Goal: Book appointment/travel/reservation

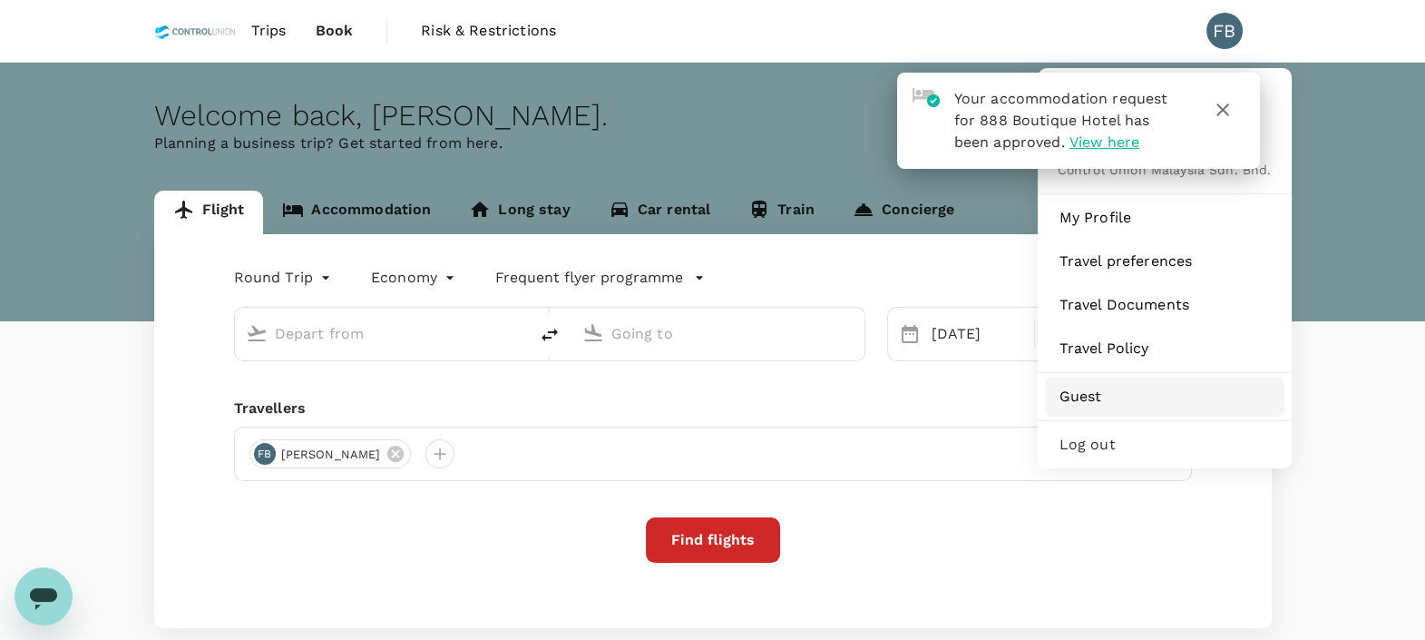
type input "Kuala Lumpur Intl ([GEOGRAPHIC_DATA])"
type input "Singapore Changi (SIN)"
click at [1092, 395] on span "Guest" at bounding box center [1165, 397] width 211 height 22
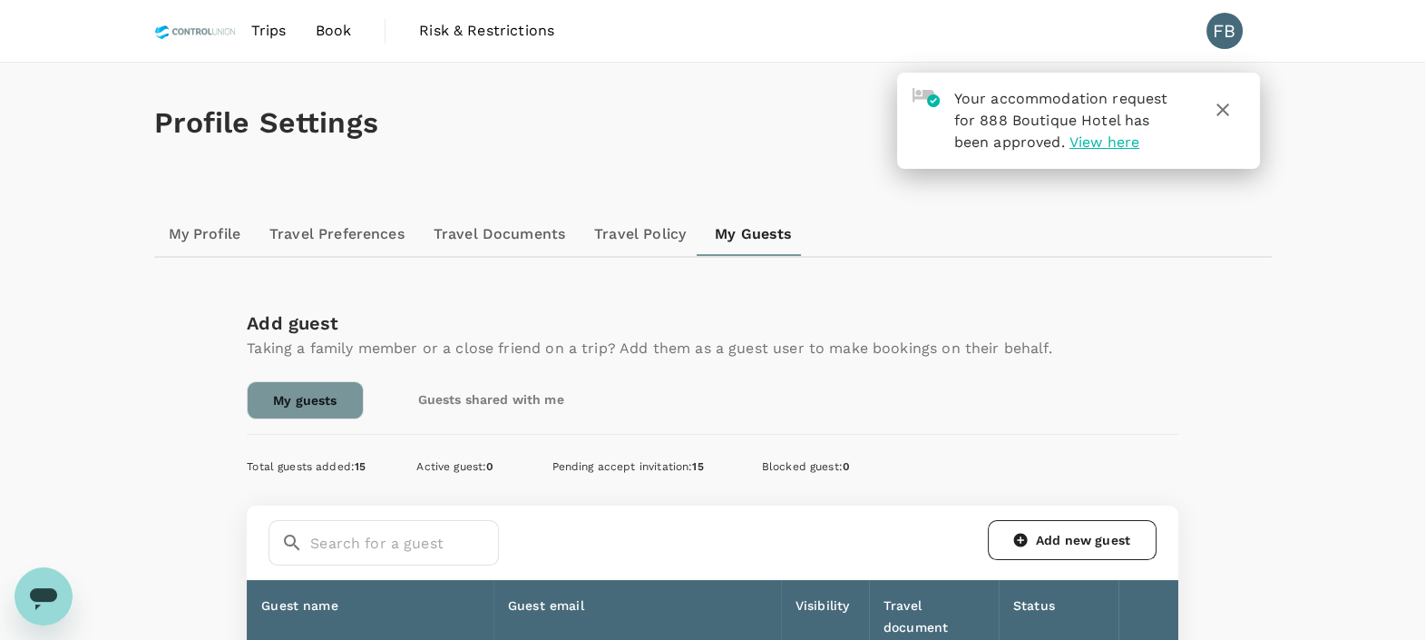
click at [1227, 116] on icon "button" at bounding box center [1223, 110] width 22 height 22
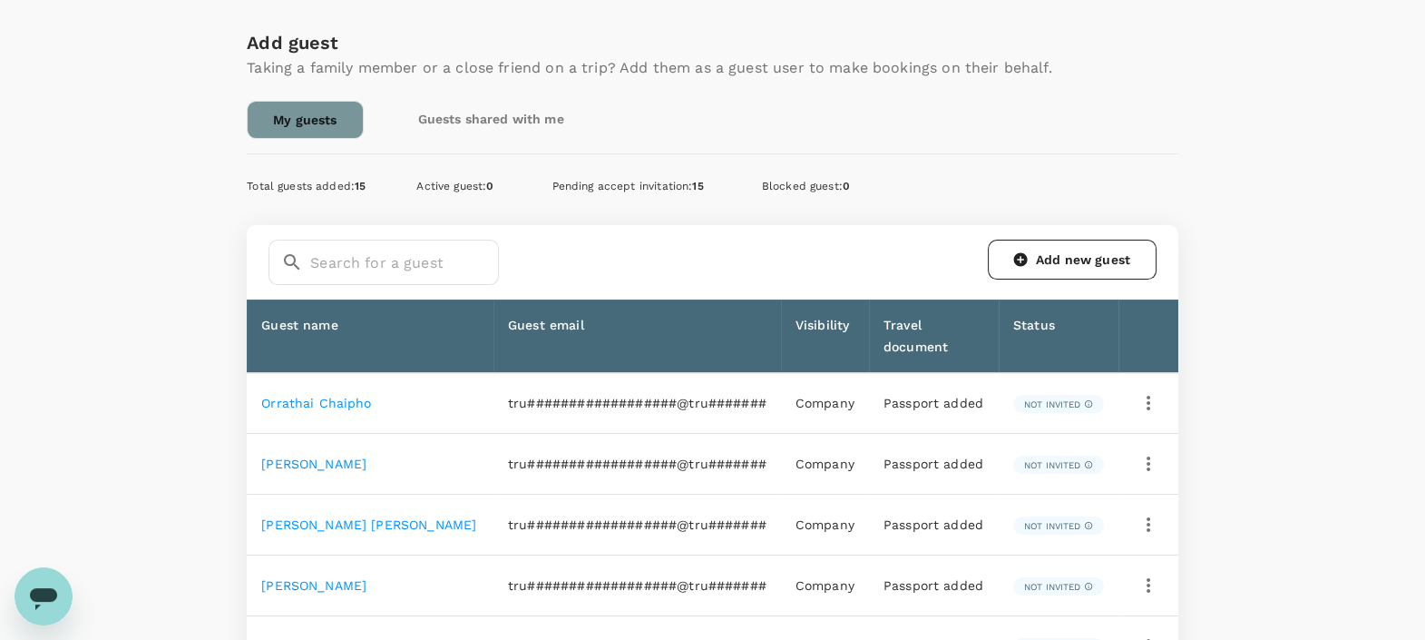
scroll to position [226, 0]
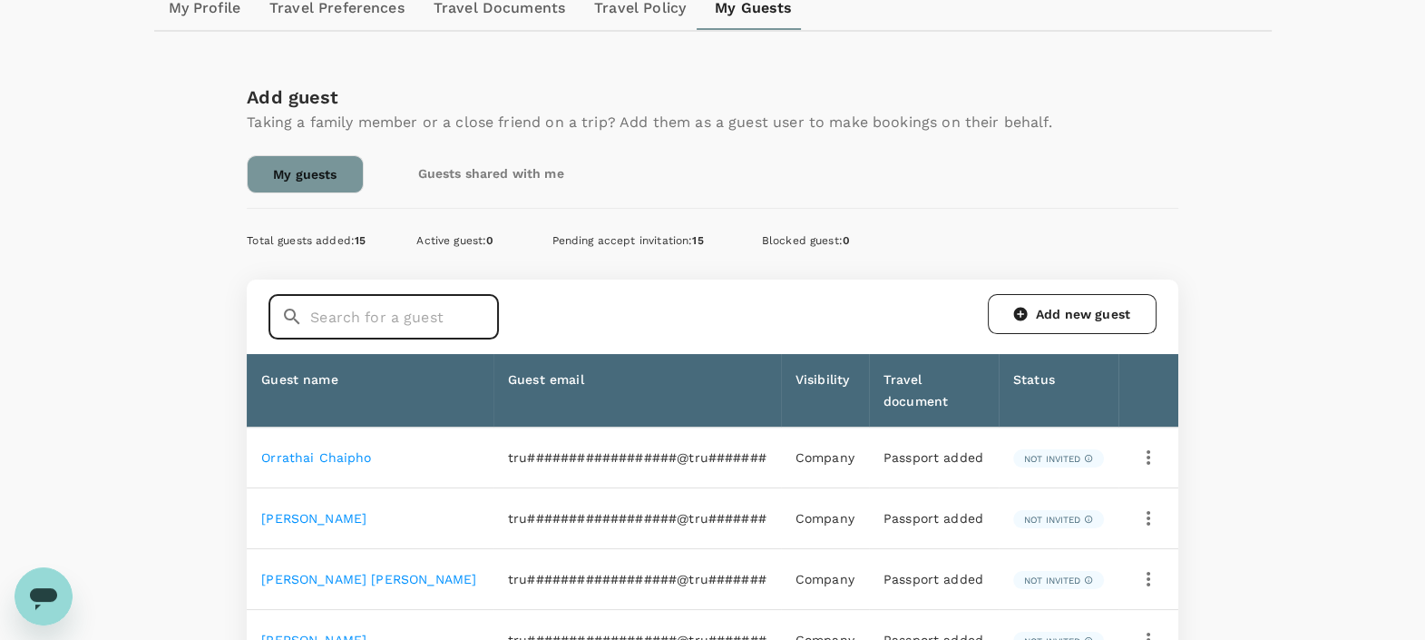
click at [369, 317] on input "text" at bounding box center [404, 316] width 189 height 45
type input "fad"
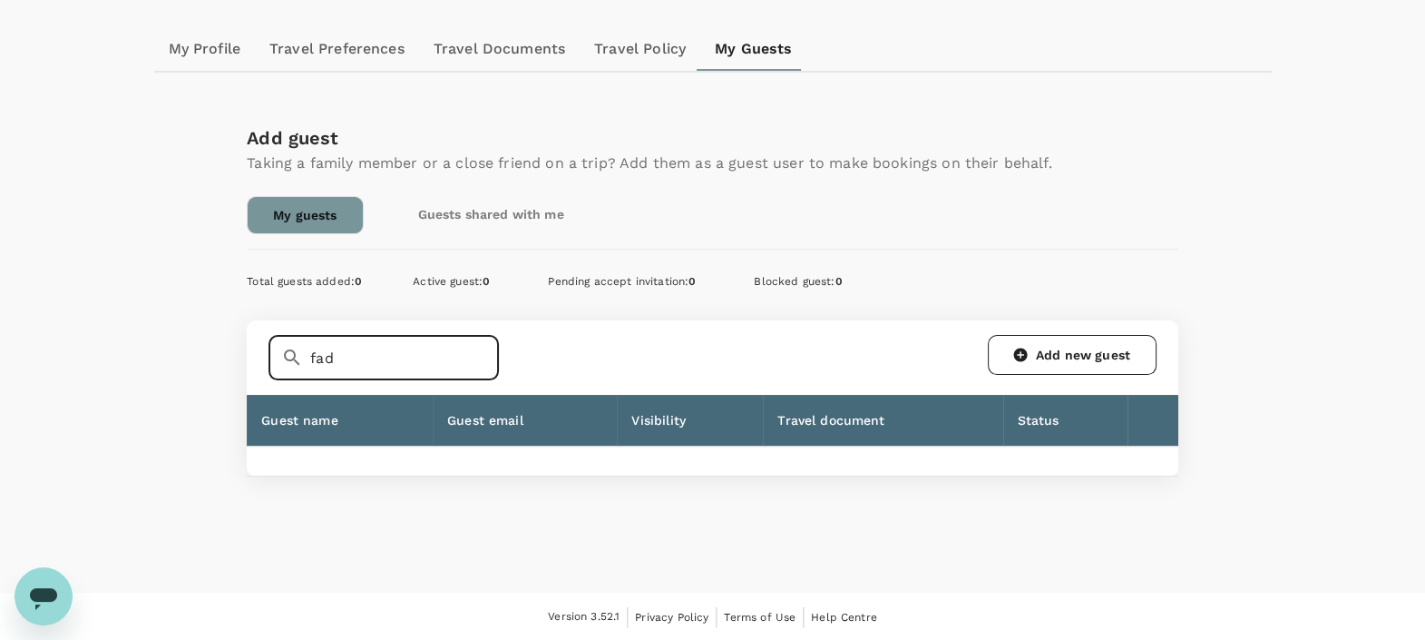
click at [358, 353] on input "fad" at bounding box center [404, 357] width 189 height 45
